Goal: Information Seeking & Learning: Understand process/instructions

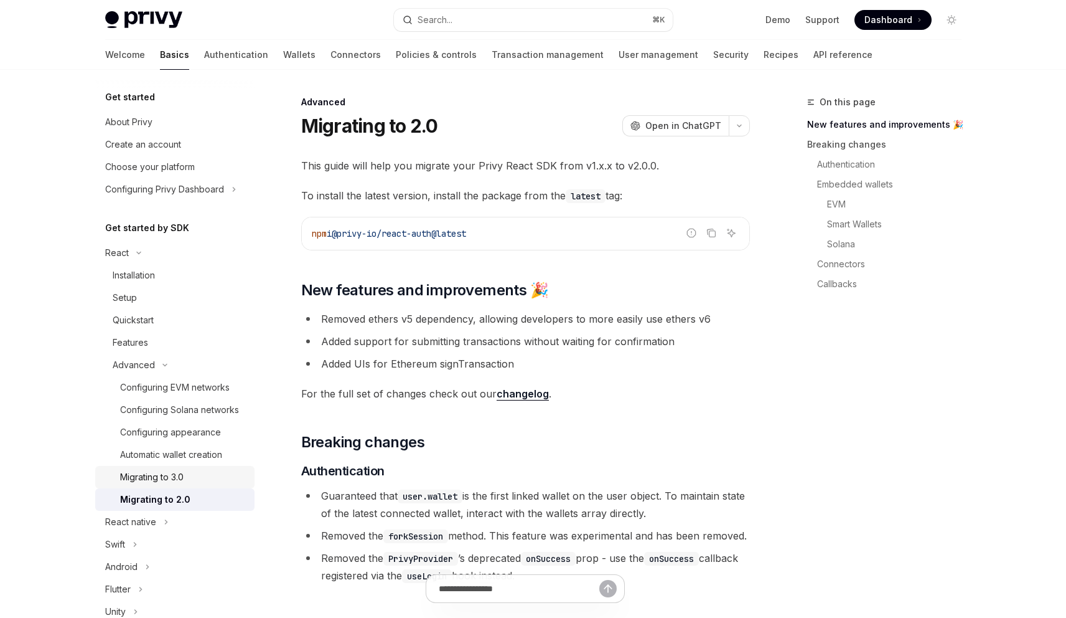
click at [186, 484] on div "Migrating to 3.0" at bounding box center [183, 476] width 127 height 15
type textarea "*"
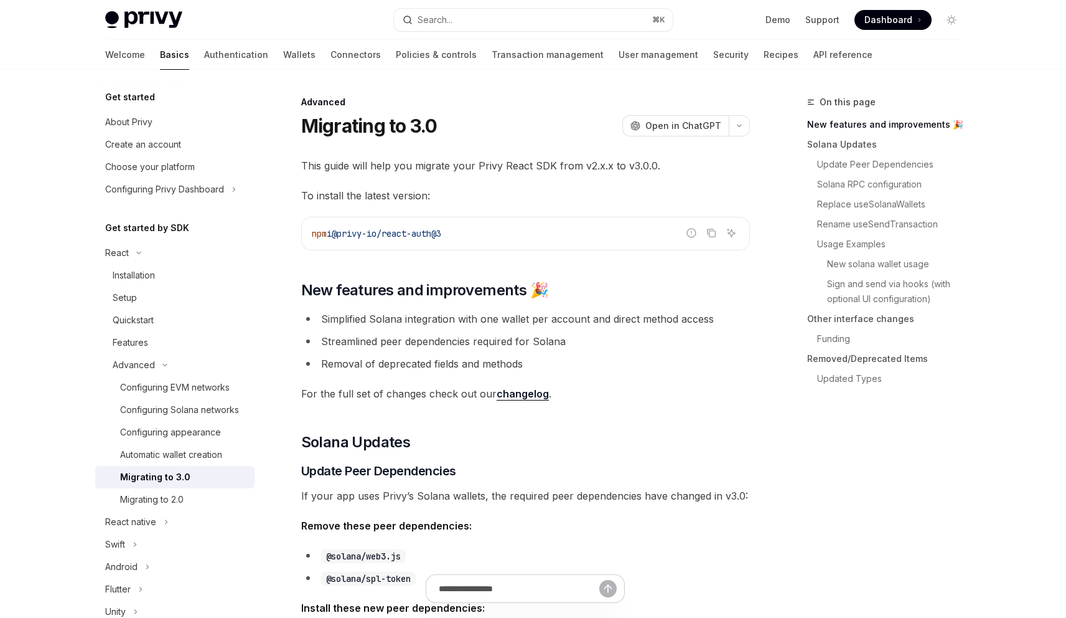
click at [853, 267] on link "New solana wallet usage" at bounding box center [889, 264] width 164 height 20
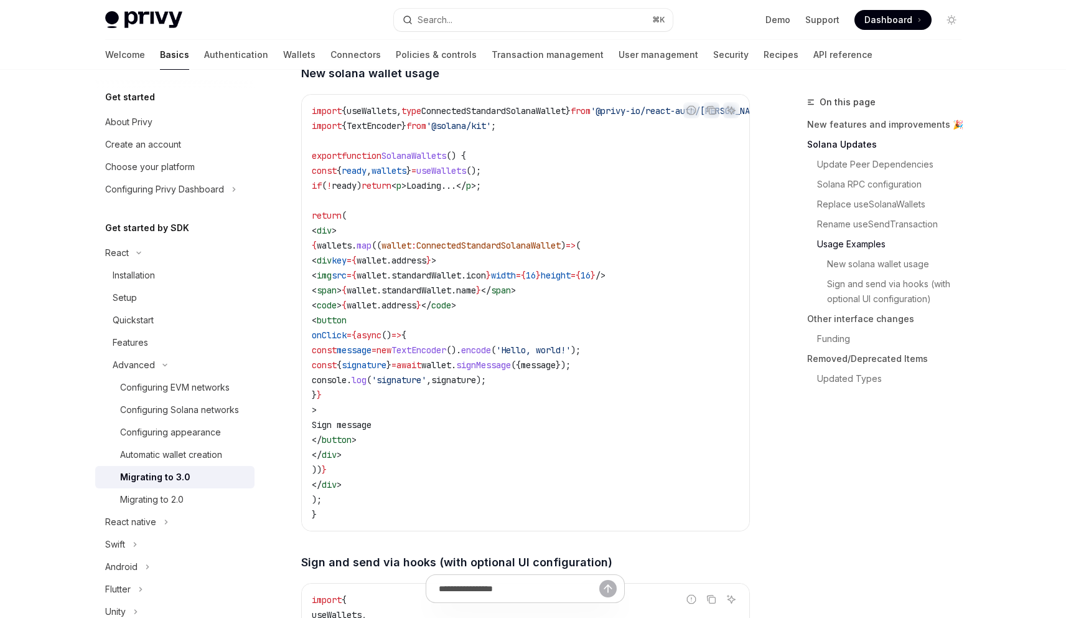
scroll to position [2189, 0]
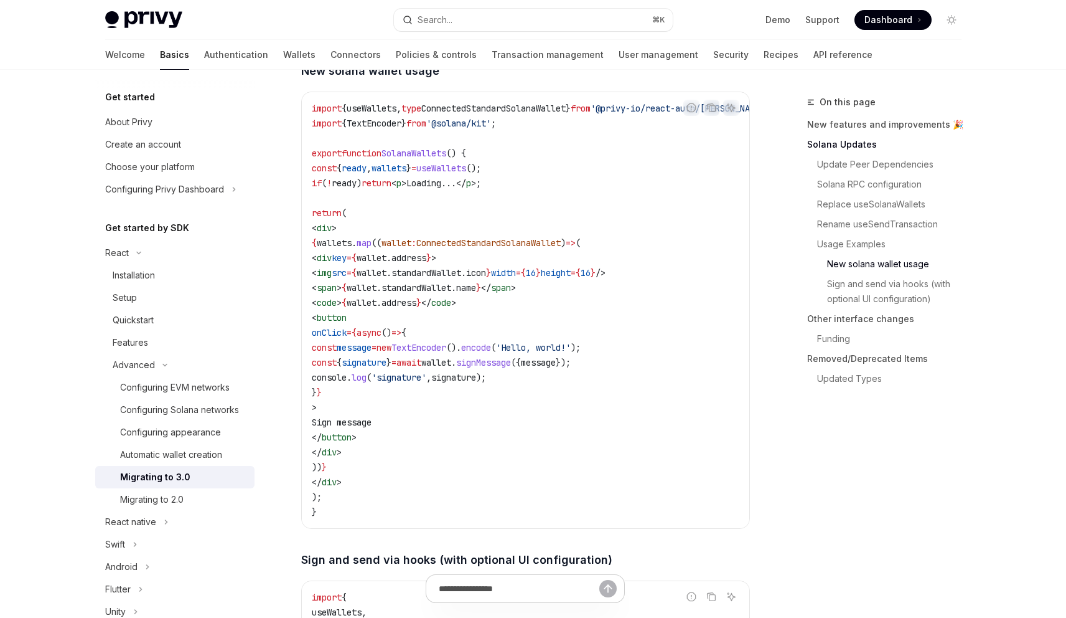
click at [486, 248] on span "ConnectedStandardSolanaWallet" at bounding box center [488, 242] width 144 height 11
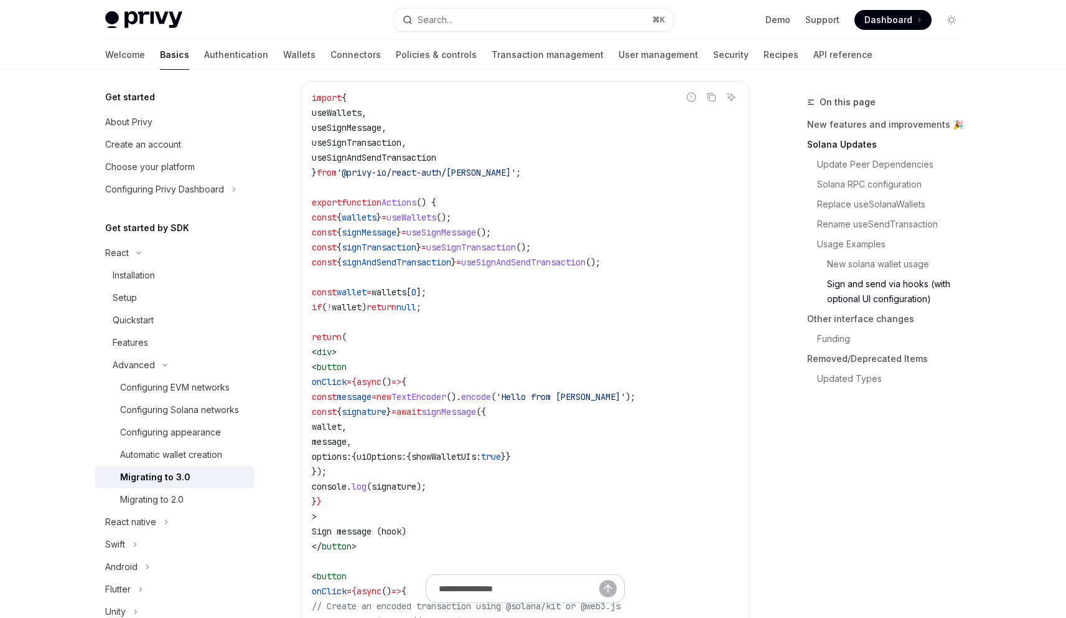
scroll to position [2704, 0]
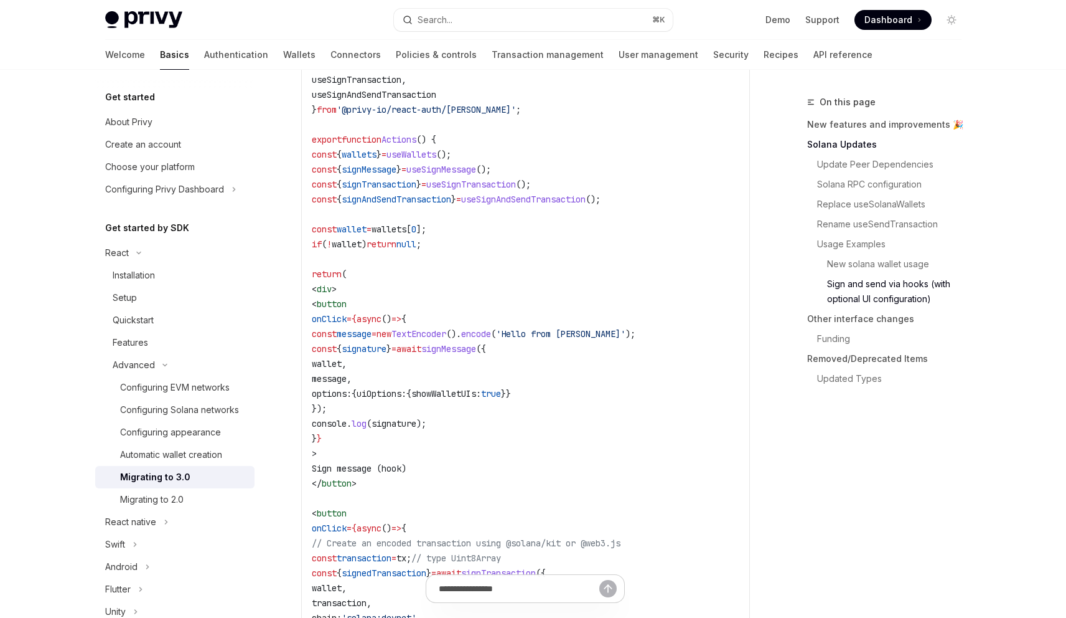
click at [542, 290] on code "import { useWallets , useSignMessage , useSignTransaction , useSignAndSendTrans…" at bounding box center [526, 505] width 428 height 956
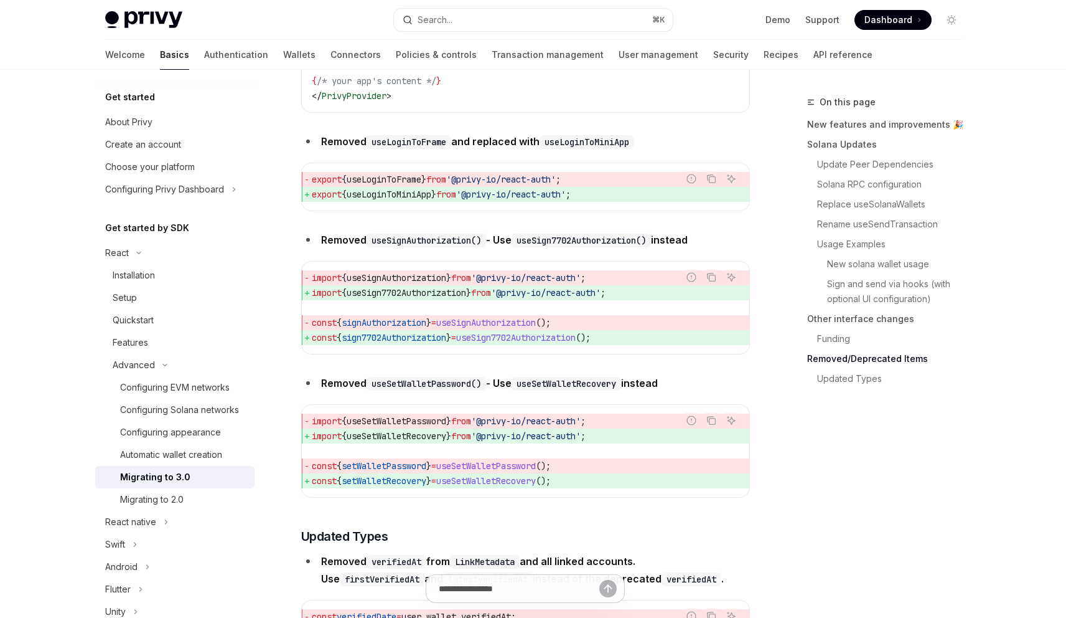
scroll to position [5490, 0]
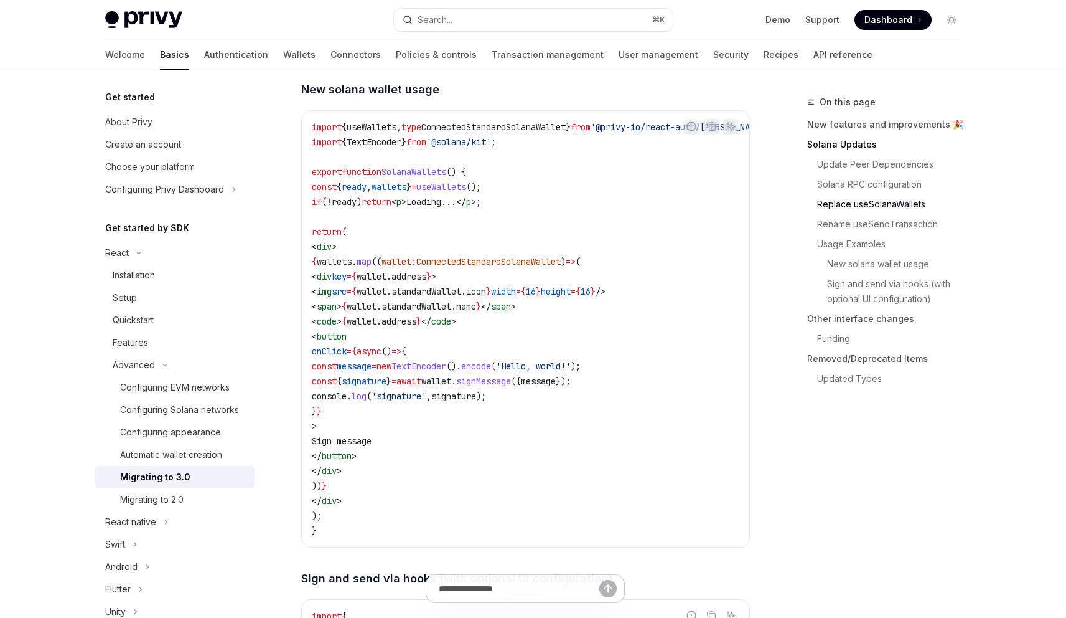
scroll to position [1346, 0]
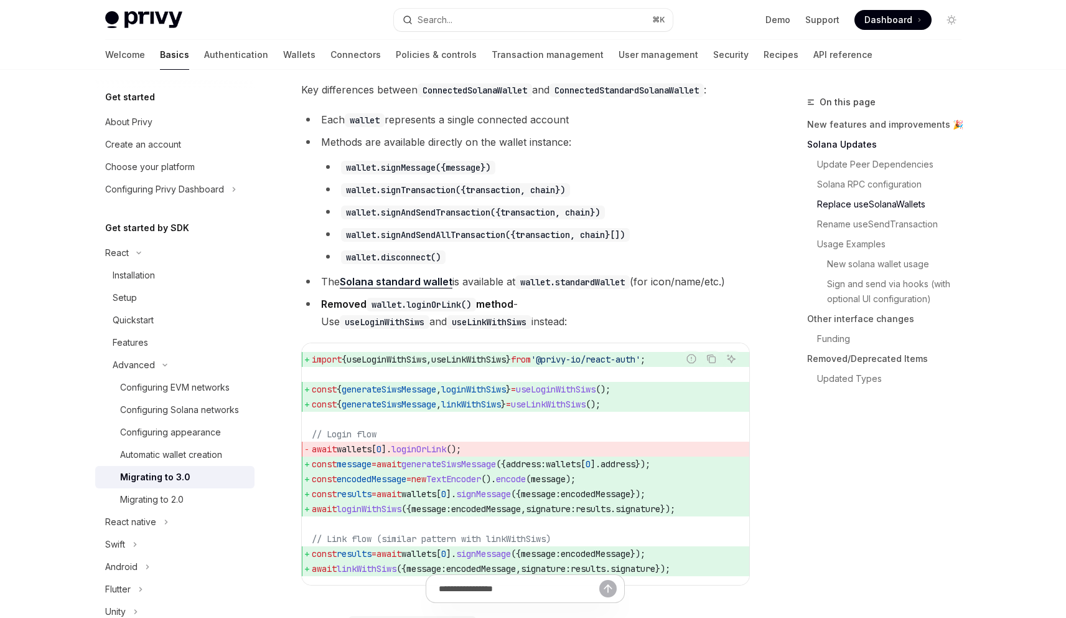
click at [617, 265] on ul "wallet.signMessage({message}) wallet.signTransaction({transaction, chain}) wall…" at bounding box center [535, 211] width 429 height 107
click at [630, 242] on code "wallet.signAndSendAllTransaction({transaction, chain}[])" at bounding box center [485, 235] width 289 height 14
click at [406, 288] on link "Solana standard wallet" at bounding box center [396, 281] width 113 height 13
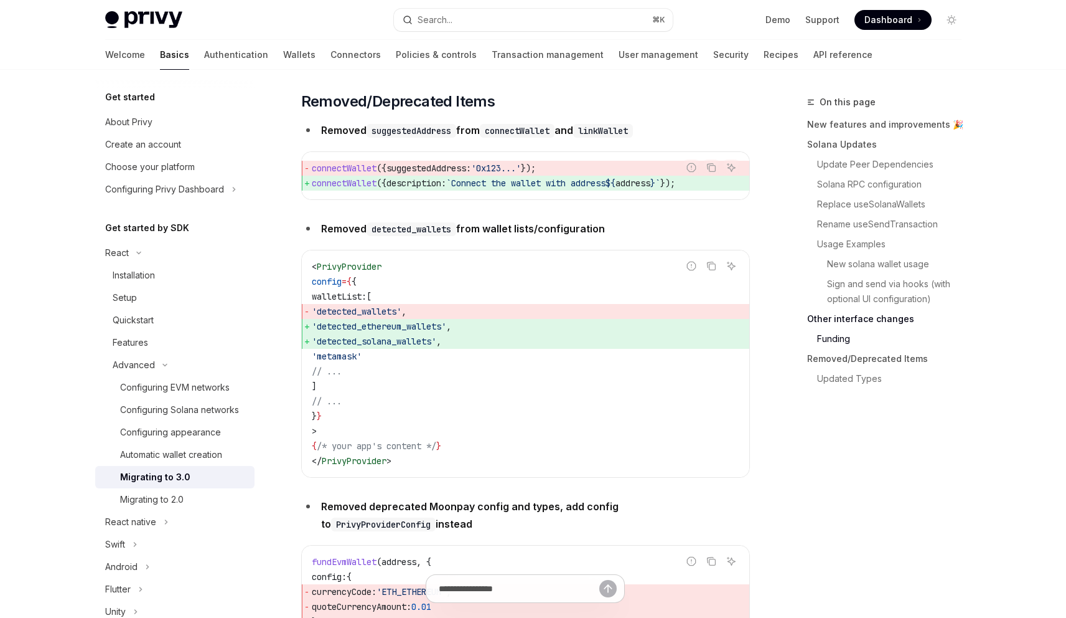
scroll to position [4469, 0]
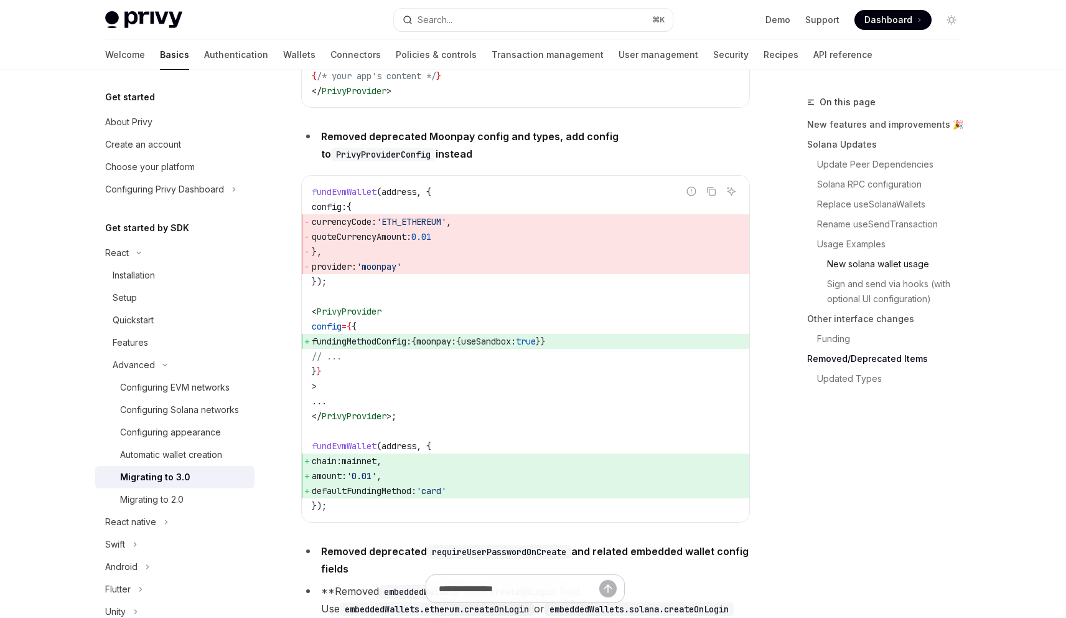
click at [880, 256] on link "New solana wallet usage" at bounding box center [889, 264] width 164 height 20
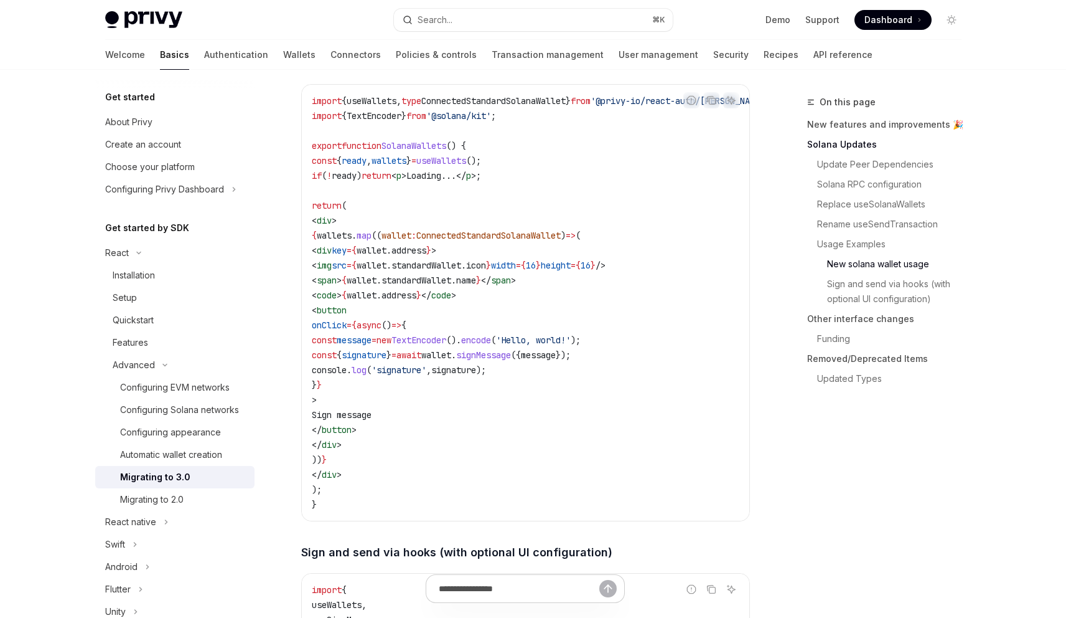
scroll to position [2189, 0]
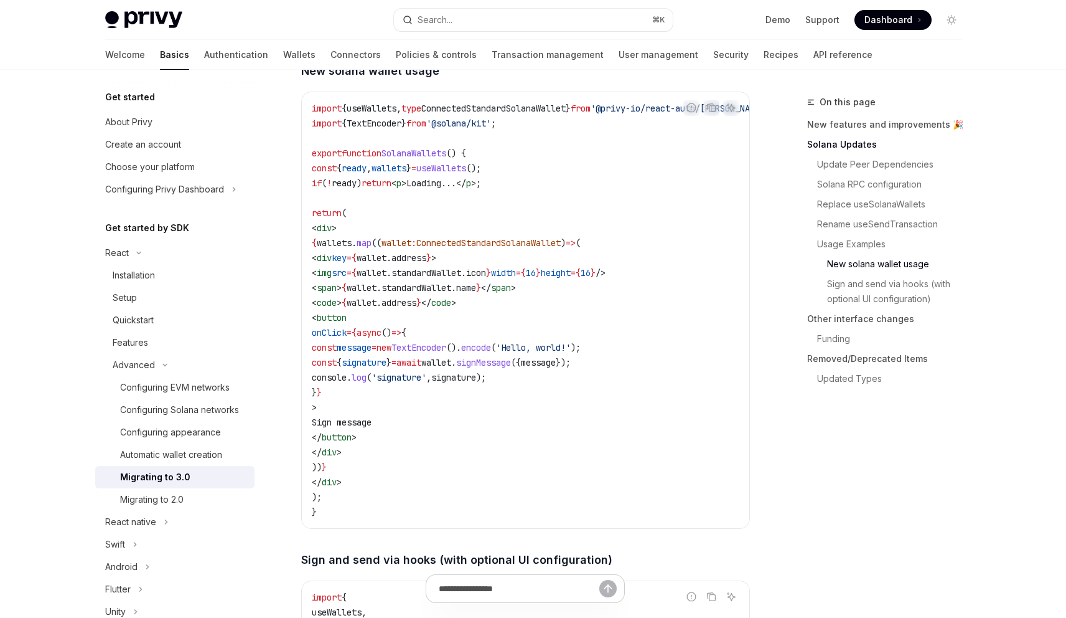
click at [431, 347] on code "import { useWallets , type ConnectedStandardSolanaWallet } from '@privy-io/reac…" at bounding box center [558, 310] width 493 height 418
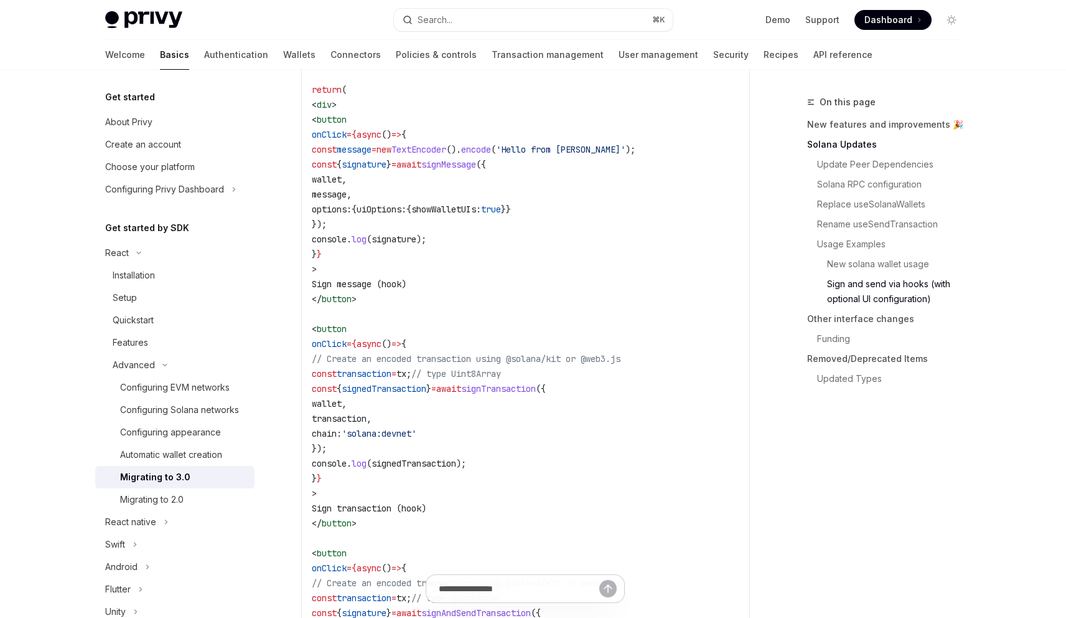
scroll to position [2575, 0]
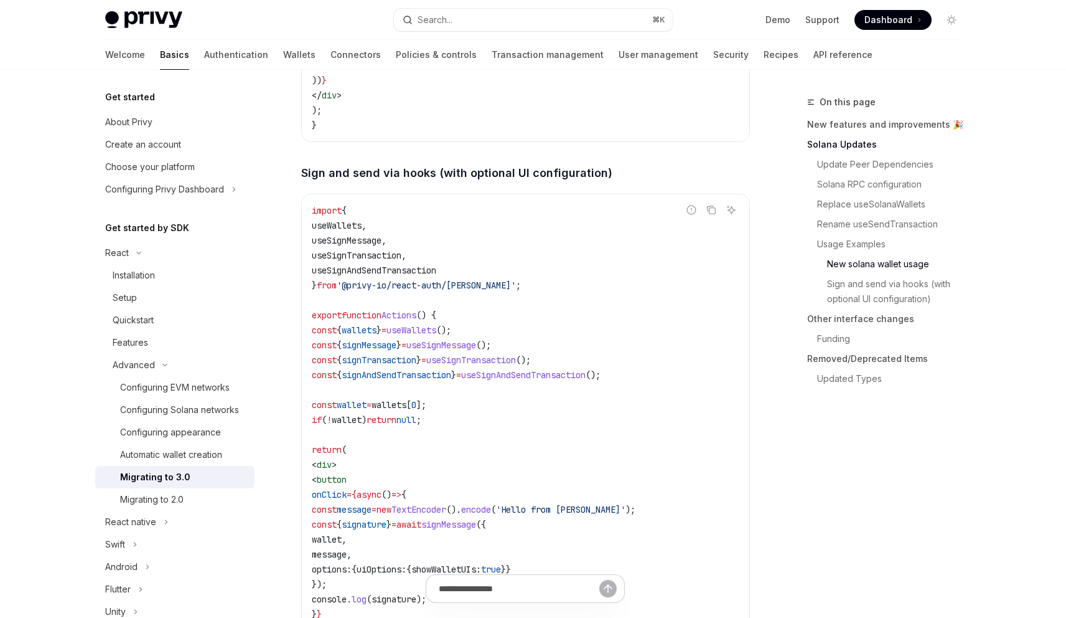
click at [862, 273] on link "New solana wallet usage" at bounding box center [889, 264] width 164 height 20
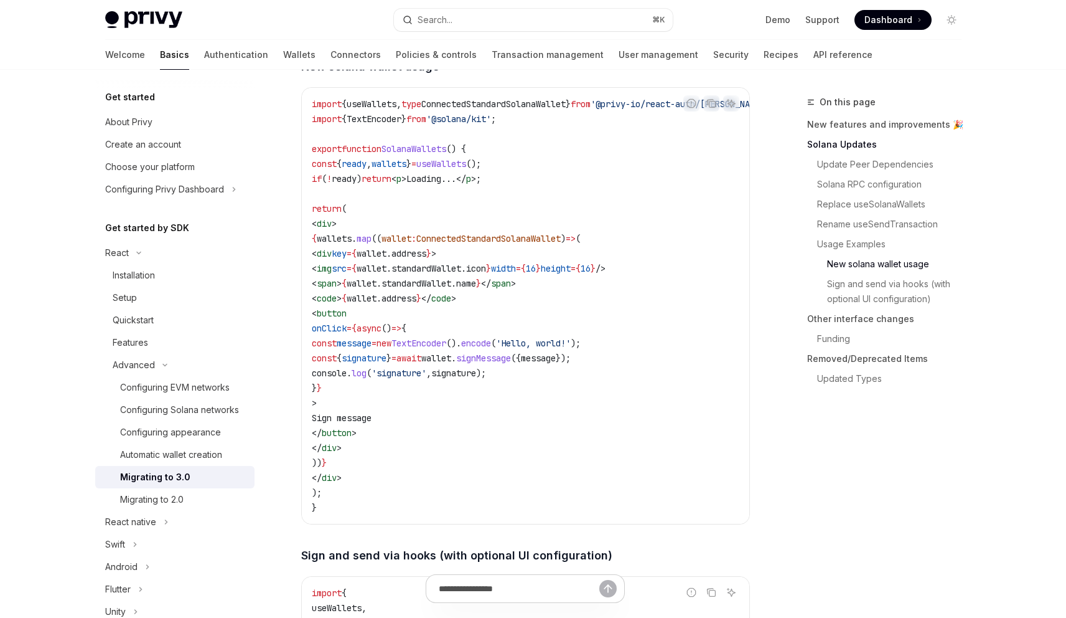
scroll to position [2189, 0]
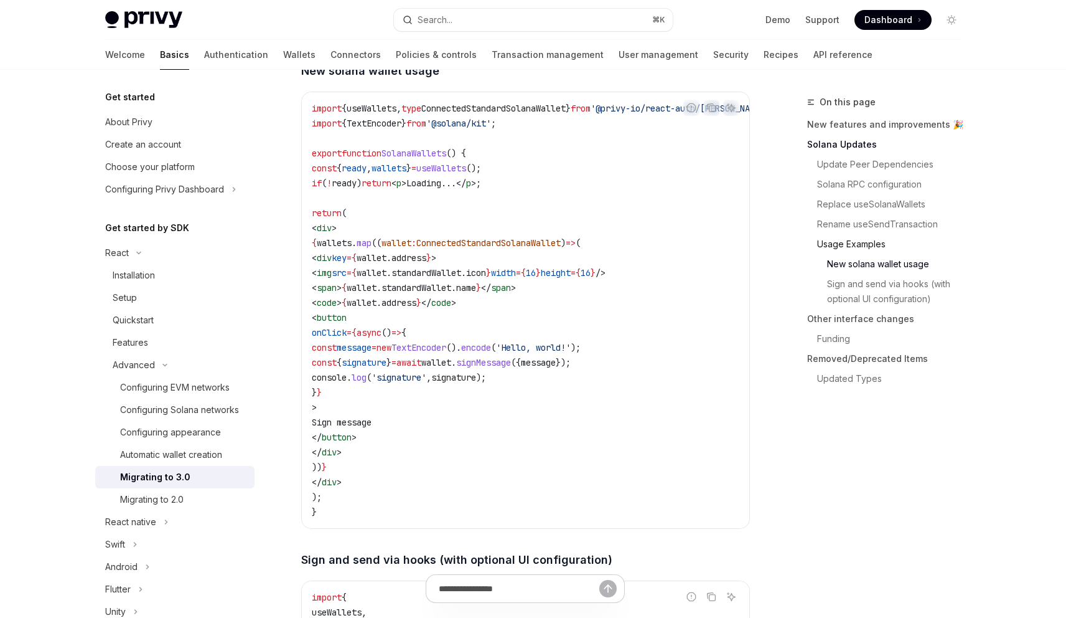
click at [898, 251] on link "Usage Examples" at bounding box center [889, 244] width 164 height 20
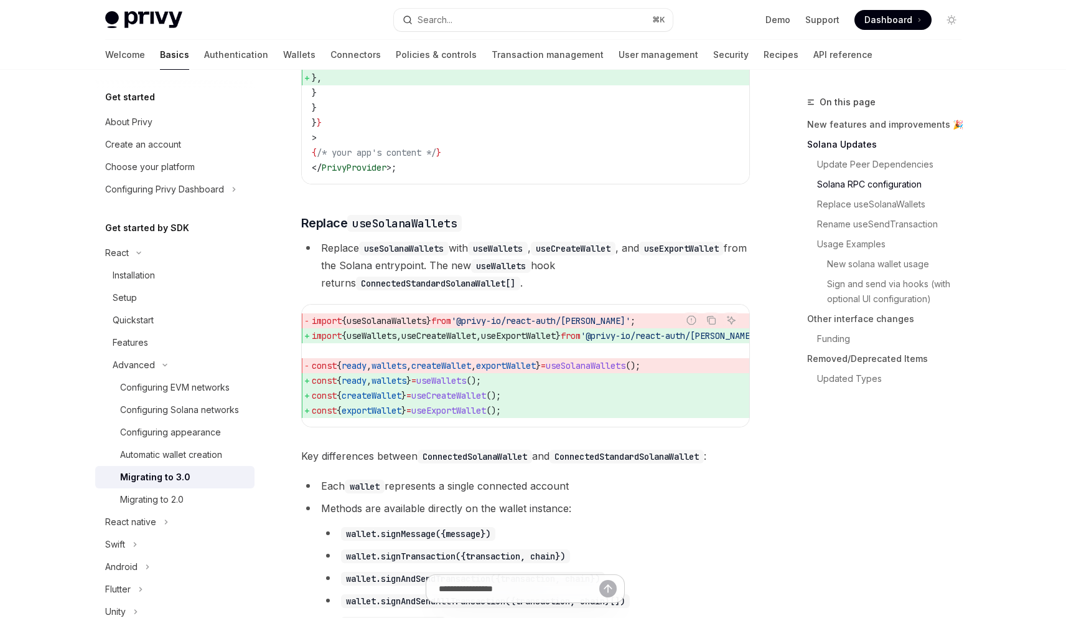
scroll to position [1069, 0]
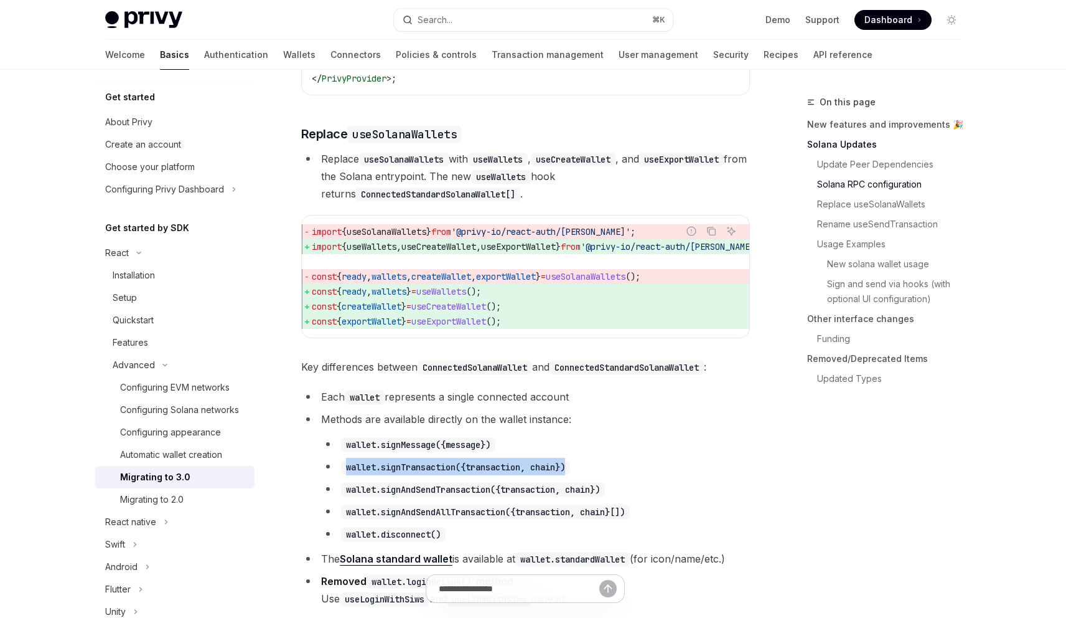
drag, startPoint x: 334, startPoint y: 497, endPoint x: 670, endPoint y: 493, distance: 336.8
click at [670, 475] on li "wallet.signTransaction({transaction, chain})" at bounding box center [535, 466] width 429 height 17
copy code "wallet.signTransaction({transaction, chain})"
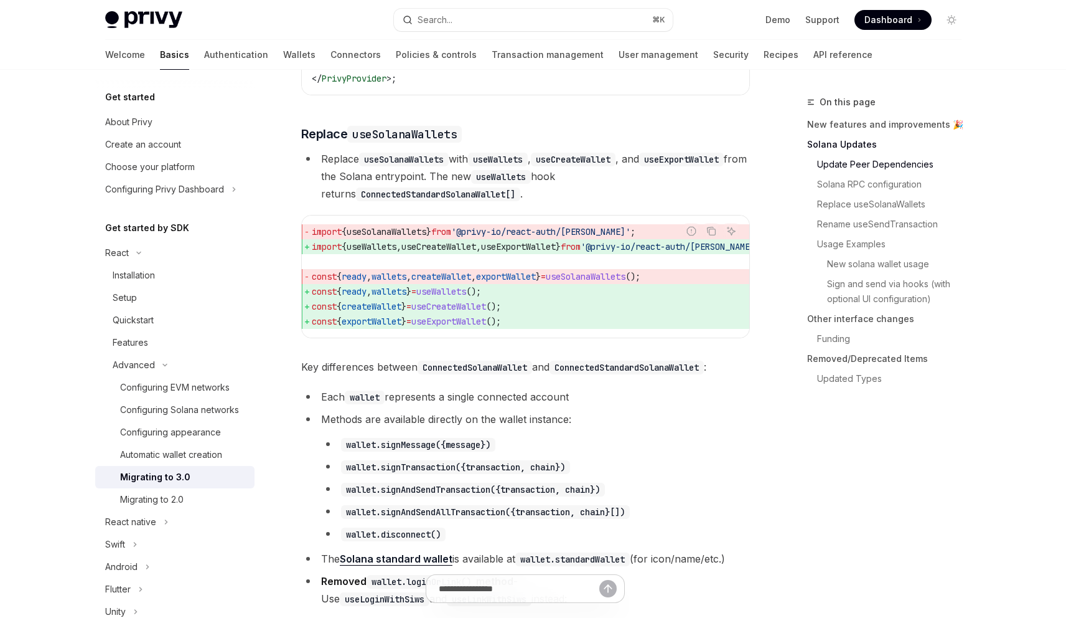
scroll to position [514, 0]
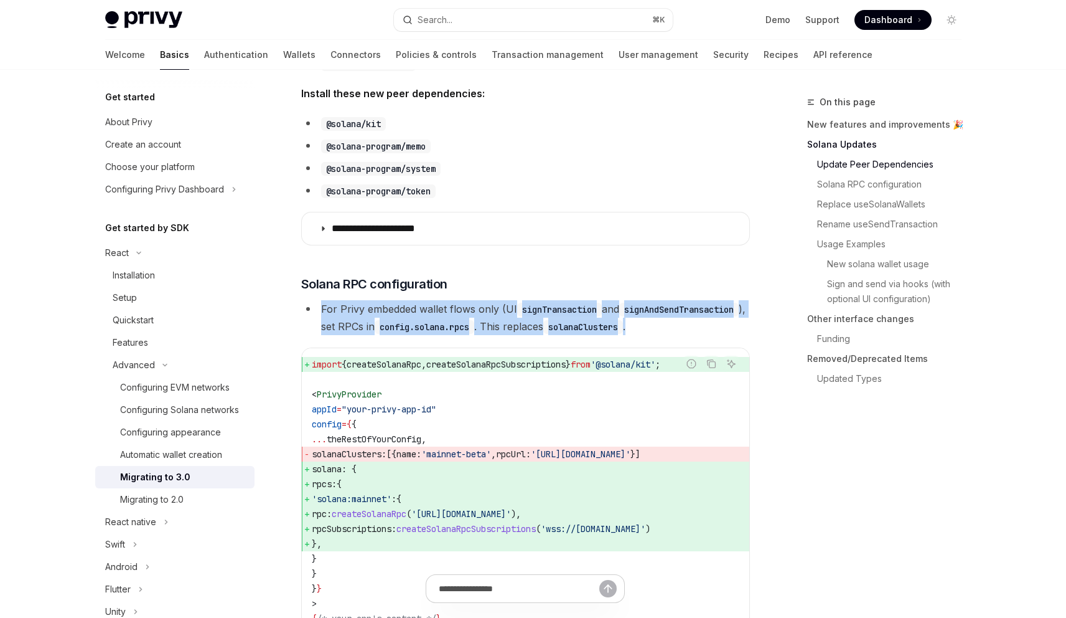
drag, startPoint x: 400, startPoint y: 334, endPoint x: 287, endPoint y: 303, distance: 117.5
copy li "For Privy embedded wallet flows only (UI signTransaction and signAndSendTransac…"
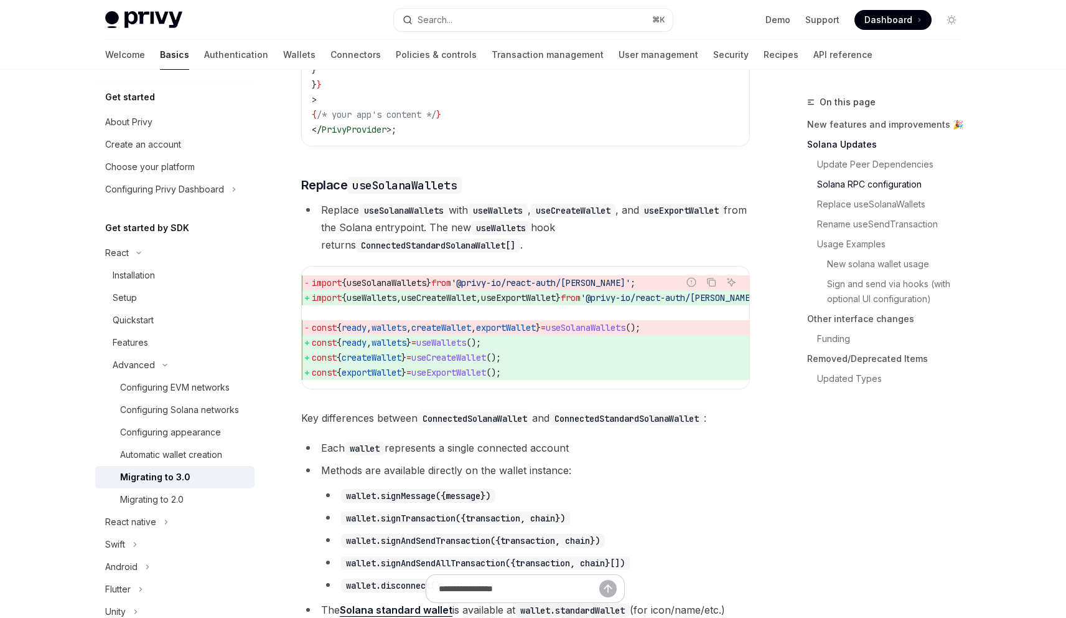
scroll to position [1115, 0]
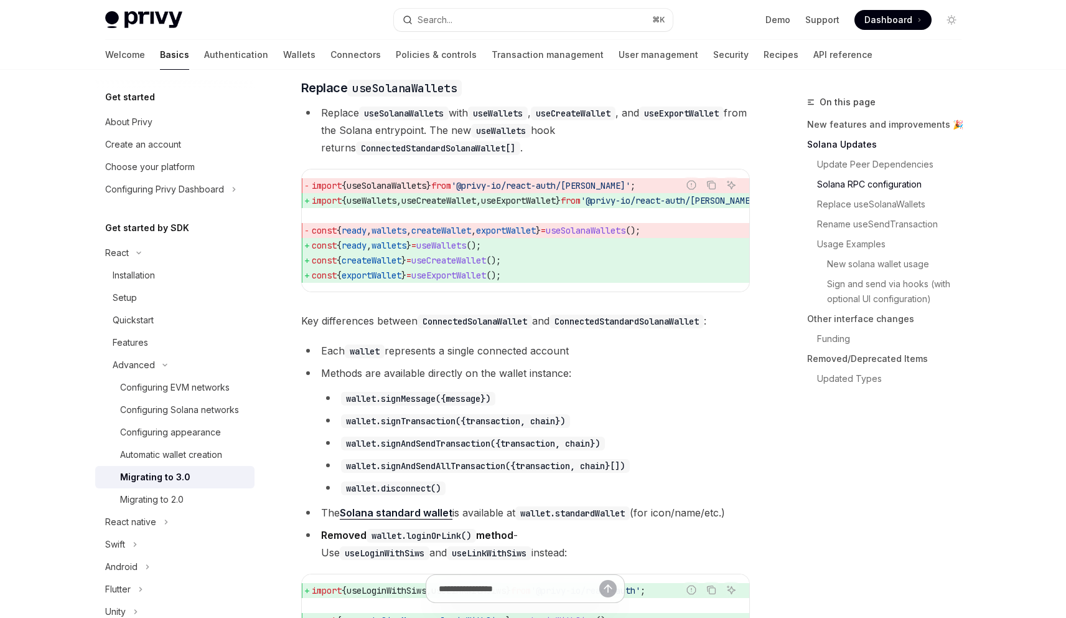
click at [587, 329] on span "Key differences between ConnectedSolanaWallet and ConnectedStandardSolanaWallet…" at bounding box center [525, 320] width 449 height 17
click at [578, 472] on code "wallet.signAndSendAllTransaction({transaction, chain}[])" at bounding box center [485, 466] width 289 height 14
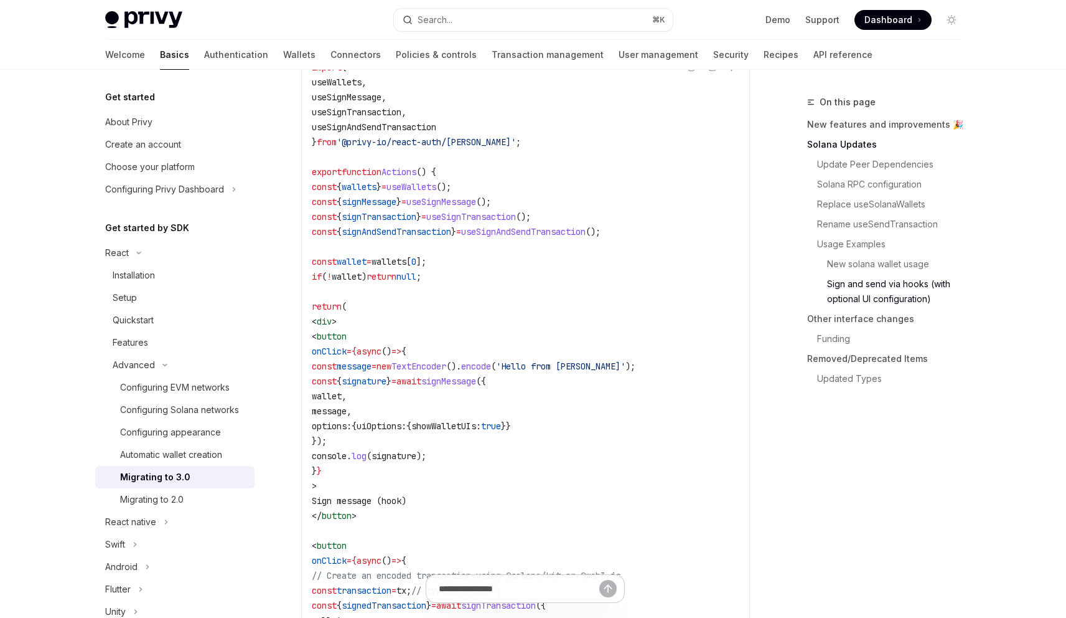
scroll to position [2542, 0]
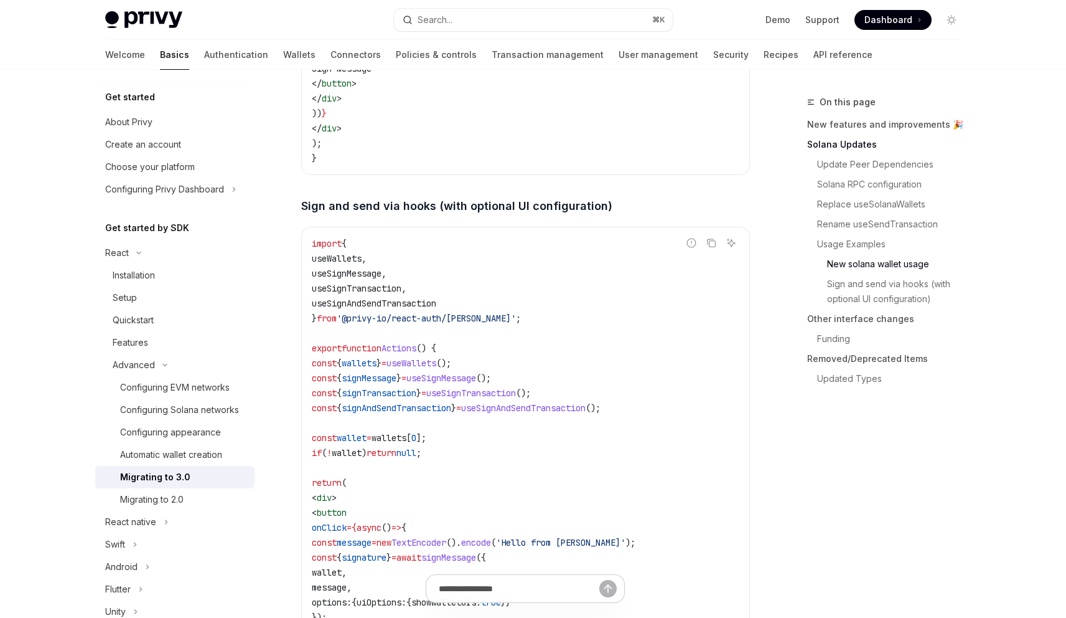
click at [393, 294] on span "useSignTransaction" at bounding box center [357, 288] width 90 height 11
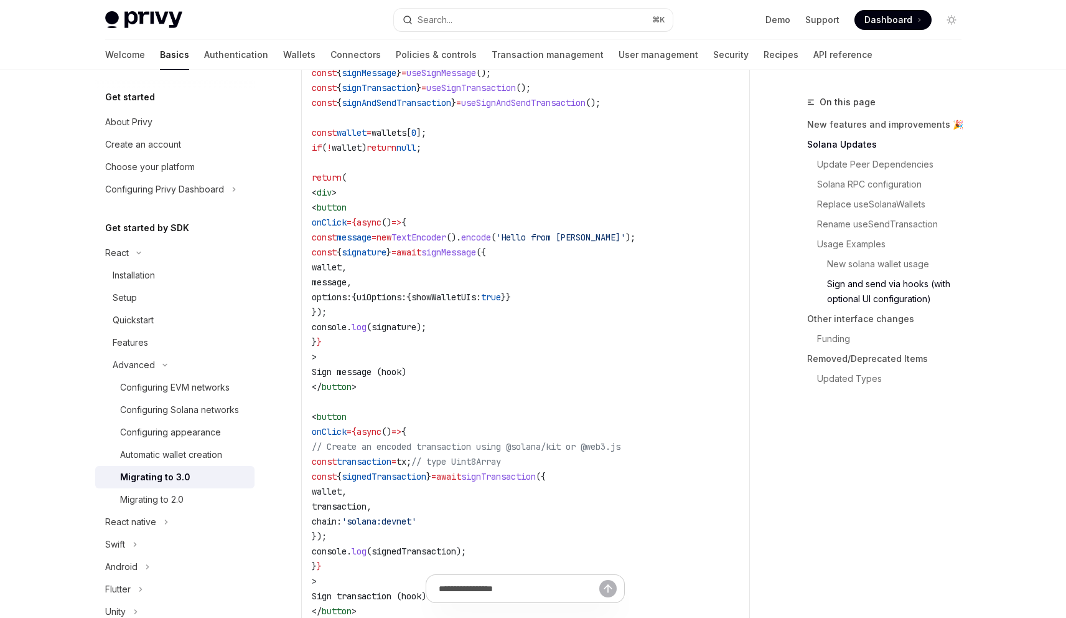
click at [540, 256] on code "import { useWallets , useSignMessage , useSignTransaction , useSignAndSendTrans…" at bounding box center [526, 409] width 428 height 956
click at [516, 93] on span "useSignTransaction" at bounding box center [471, 87] width 90 height 11
copy code "const { signTransaction } = useSignTransaction ();"
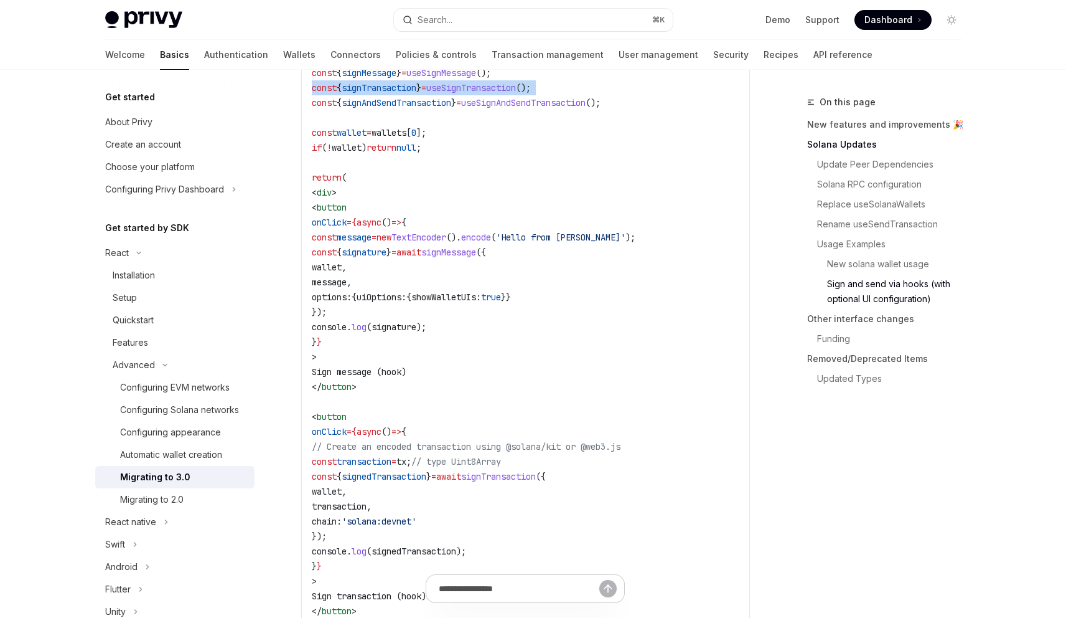
scroll to position [2863, 0]
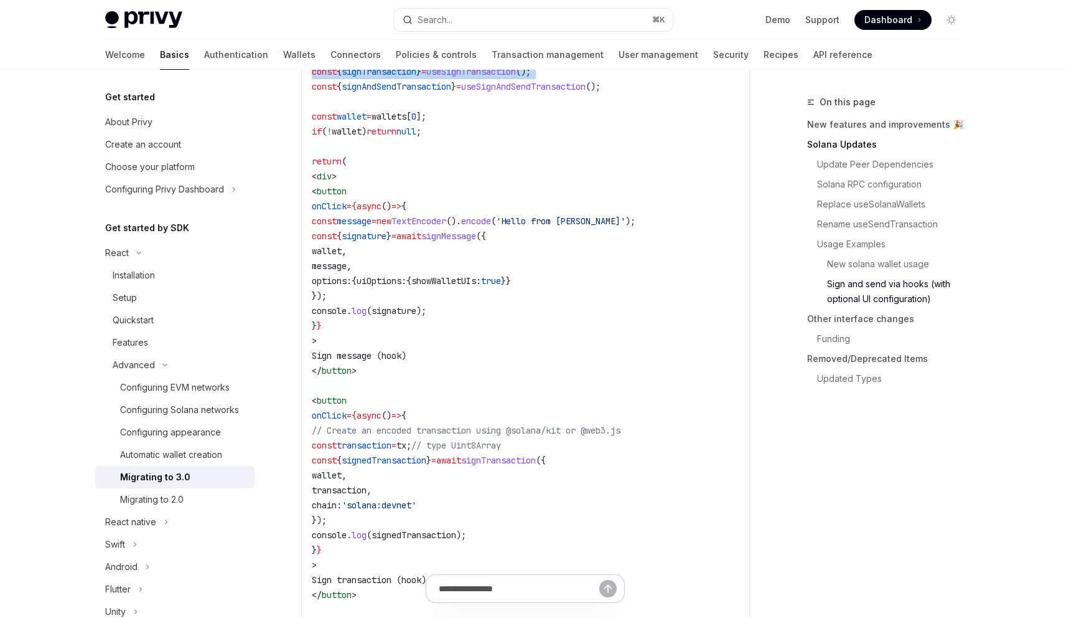
drag, startPoint x: 364, startPoint y: 549, endPoint x: 303, endPoint y: 507, distance: 74.3
click at [303, 507] on div "import { useWallets , useSignMessage , useSignTransaction , useSignAndSendTrans…" at bounding box center [526, 393] width 448 height 974
drag, startPoint x: 374, startPoint y: 512, endPoint x: 476, endPoint y: 551, distance: 109.1
click at [476, 551] on code "import { useWallets , useSignMessage , useSignTransaction , useSignAndSendTrans…" at bounding box center [526, 393] width 428 height 956
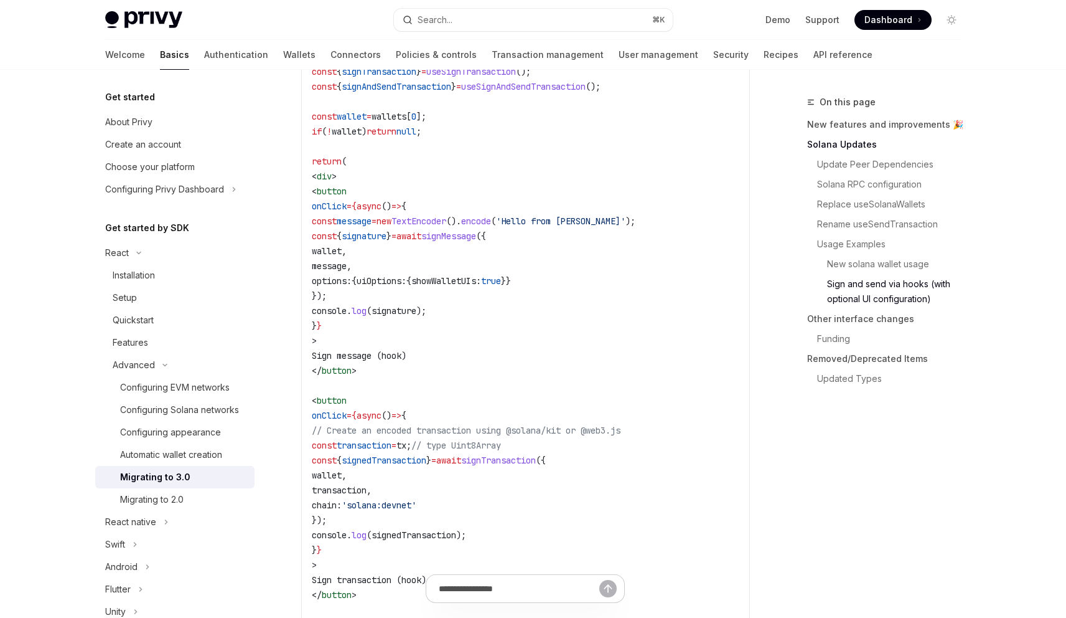
copy code "const { signedTransaction } = await signTransaction ({ wallet , transaction , c…"
click at [406, 361] on span "Sign message (hook)" at bounding box center [359, 355] width 95 height 11
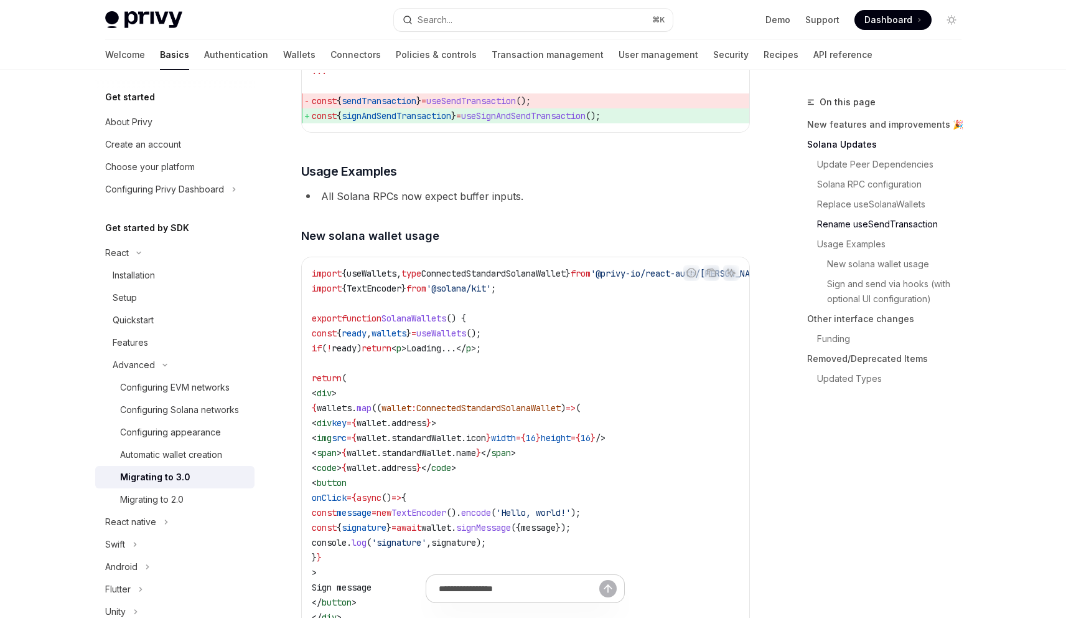
scroll to position [1591, 0]
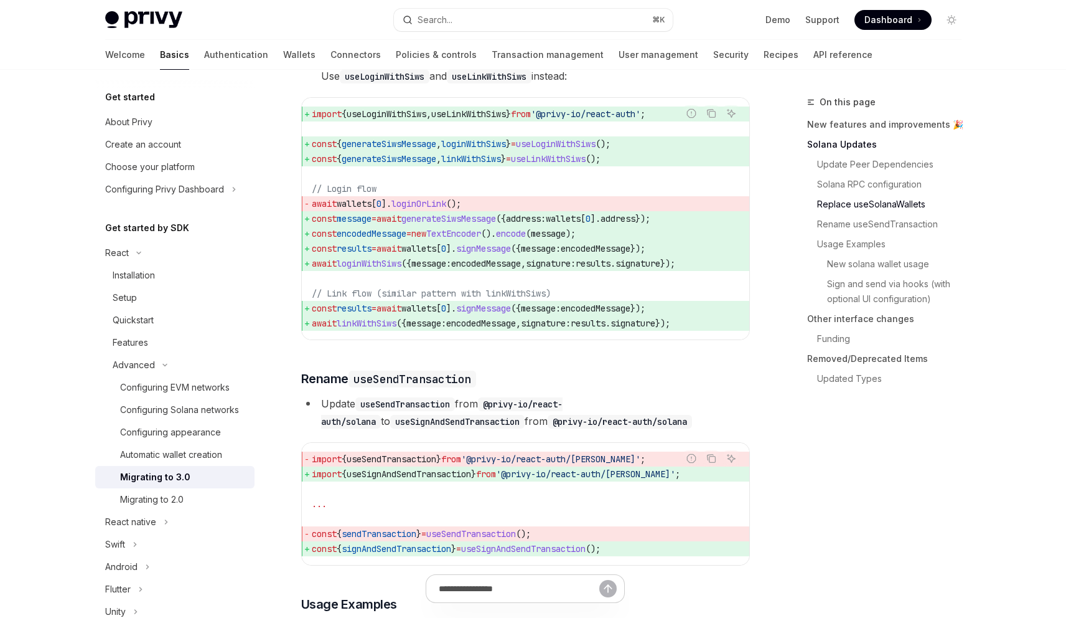
click at [576, 239] on span ");" at bounding box center [571, 233] width 10 height 11
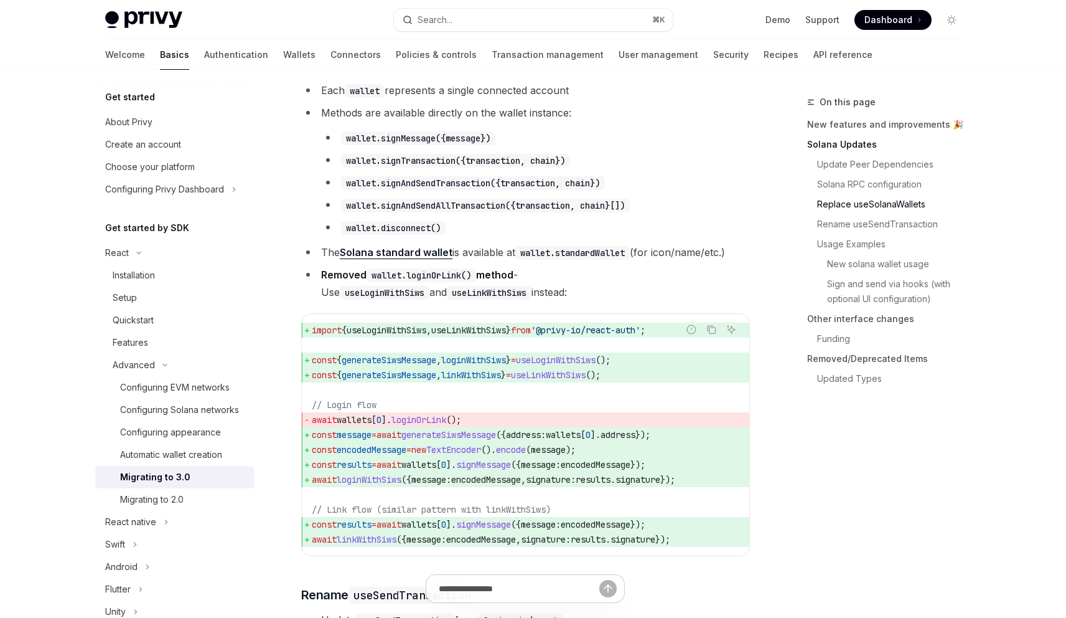
scroll to position [1383, 0]
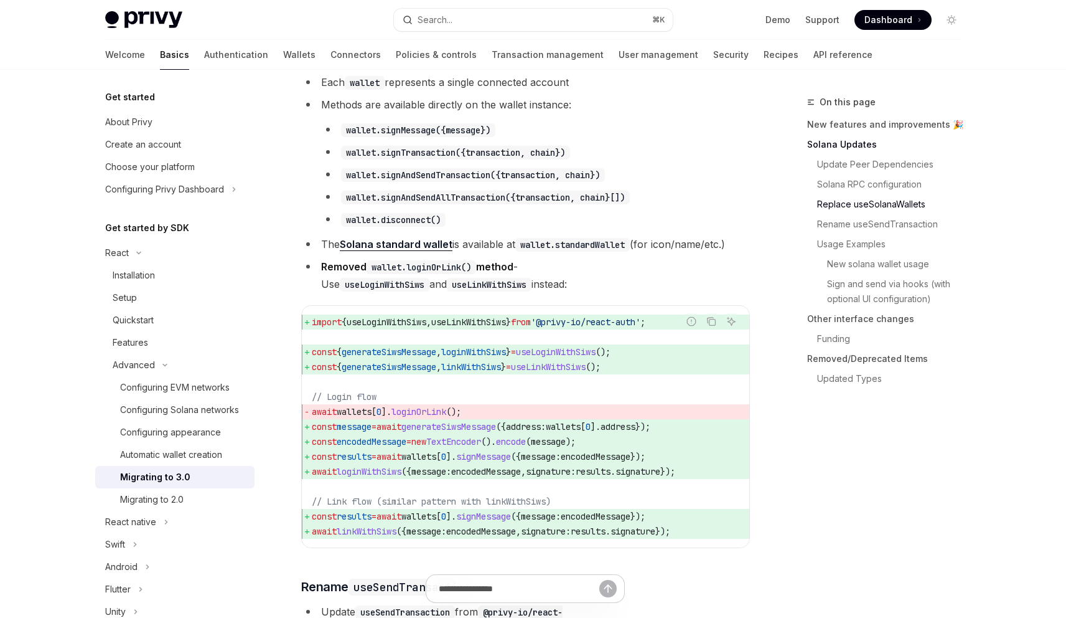
click at [708, 253] on li "The Solana standard wallet is available at wallet.standardWallet (for icon/name…" at bounding box center [525, 243] width 449 height 17
click at [703, 329] on button "Copy the contents from the code block" at bounding box center [711, 321] width 16 height 16
